Goal: Task Accomplishment & Management: Use online tool/utility

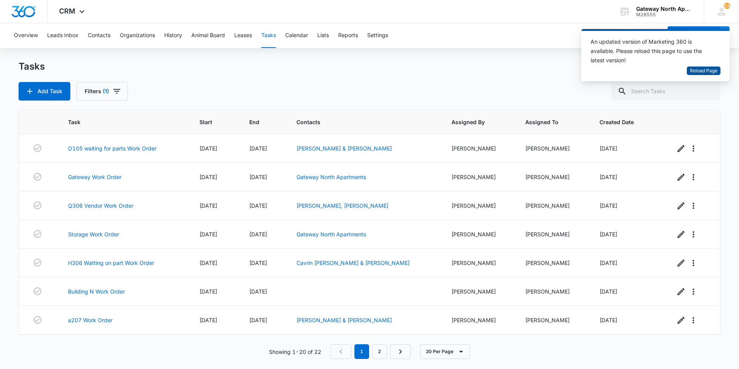
click at [702, 69] on span "Reload Page" at bounding box center [703, 70] width 27 height 7
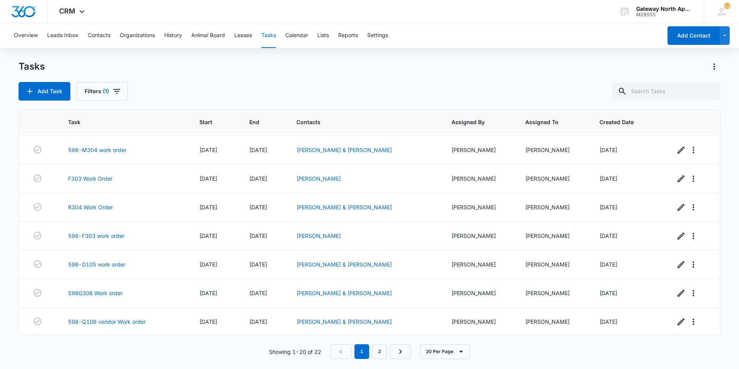
scroll to position [372, 0]
click at [108, 290] on link "598G306 Work order" at bounding box center [95, 292] width 55 height 8
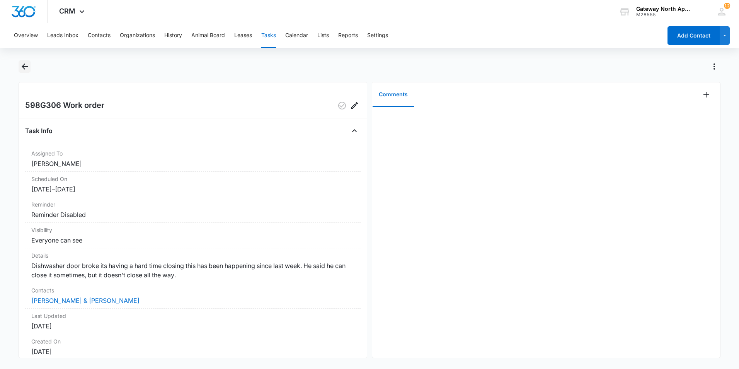
click at [28, 66] on icon "Back" at bounding box center [24, 66] width 9 height 9
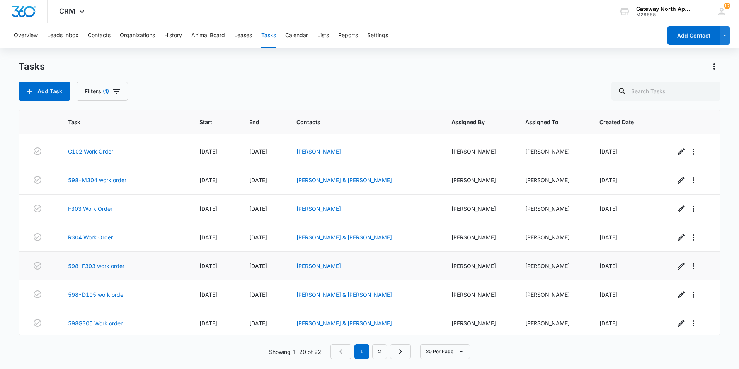
scroll to position [372, 0]
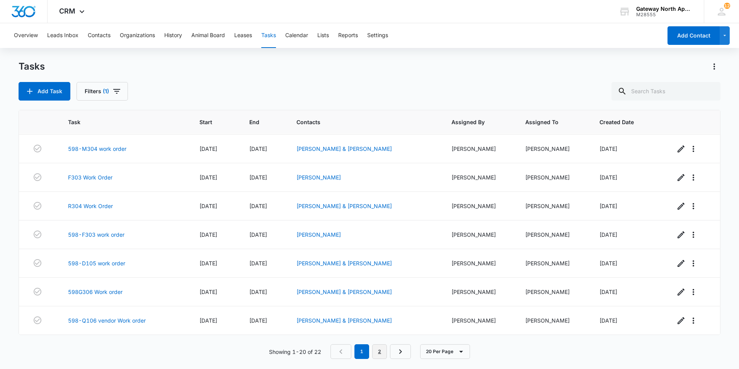
click at [382, 349] on link "2" at bounding box center [379, 351] width 15 height 15
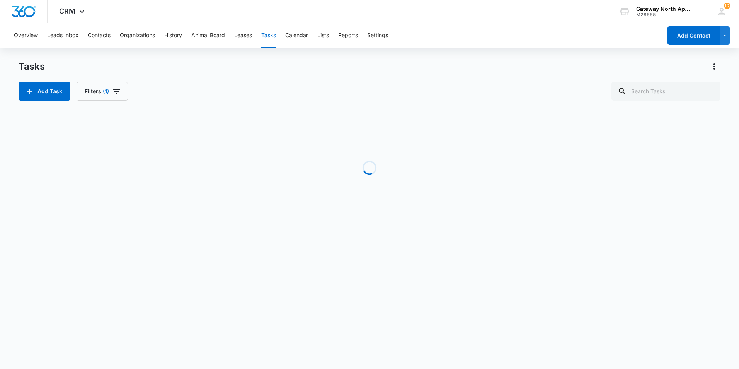
scroll to position [0, 0]
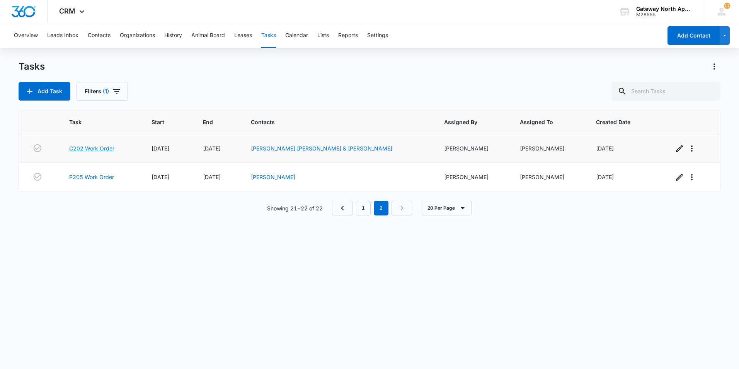
click at [94, 147] on link "C202 Work Order" at bounding box center [91, 148] width 45 height 8
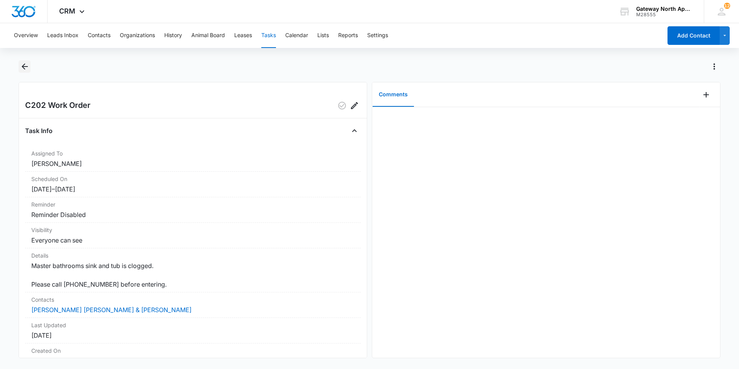
click at [22, 66] on icon "Back" at bounding box center [24, 66] width 9 height 9
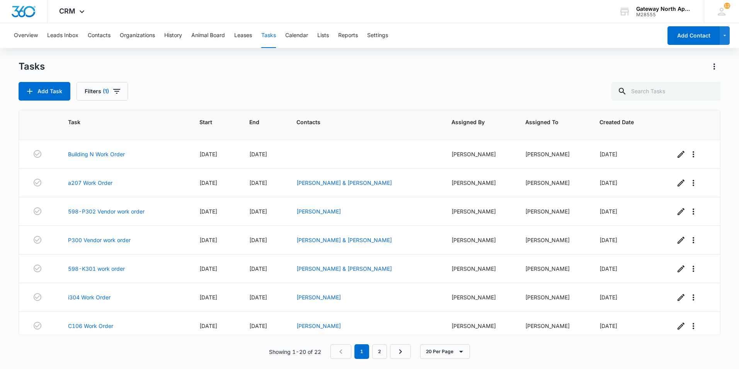
scroll to position [155, 0]
